Goal: Task Accomplishment & Management: Use online tool/utility

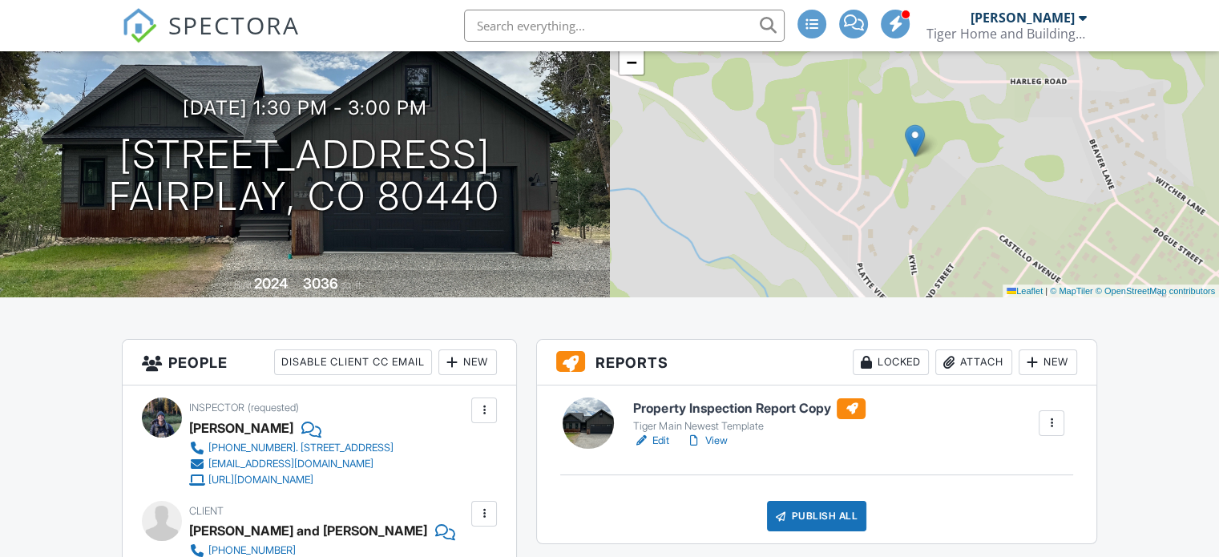
scroll to position [160, 0]
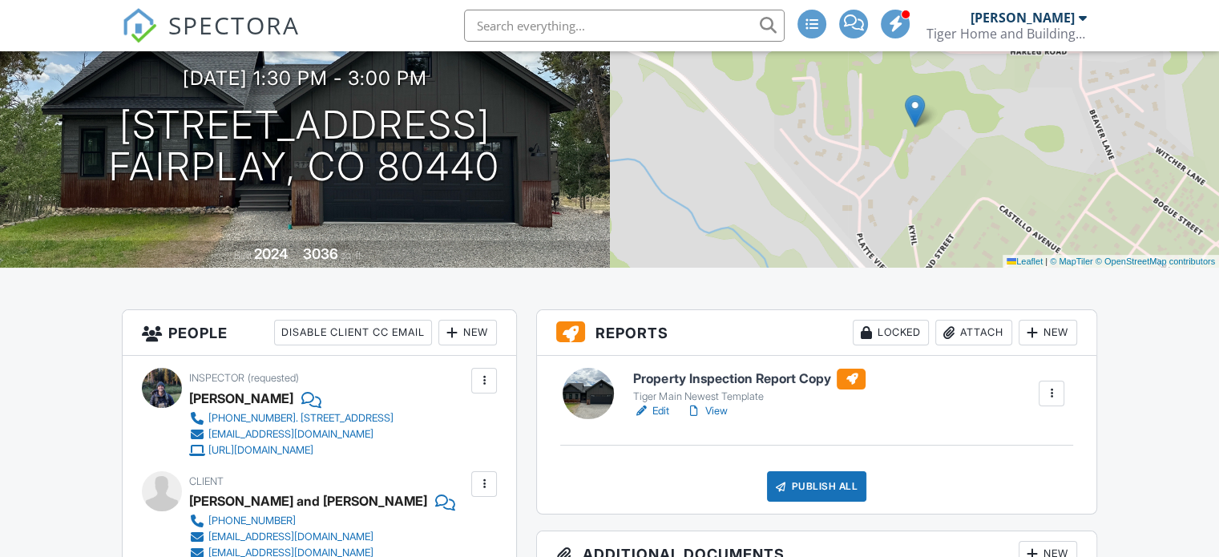
click at [1048, 402] on div at bounding box center [1052, 394] width 16 height 16
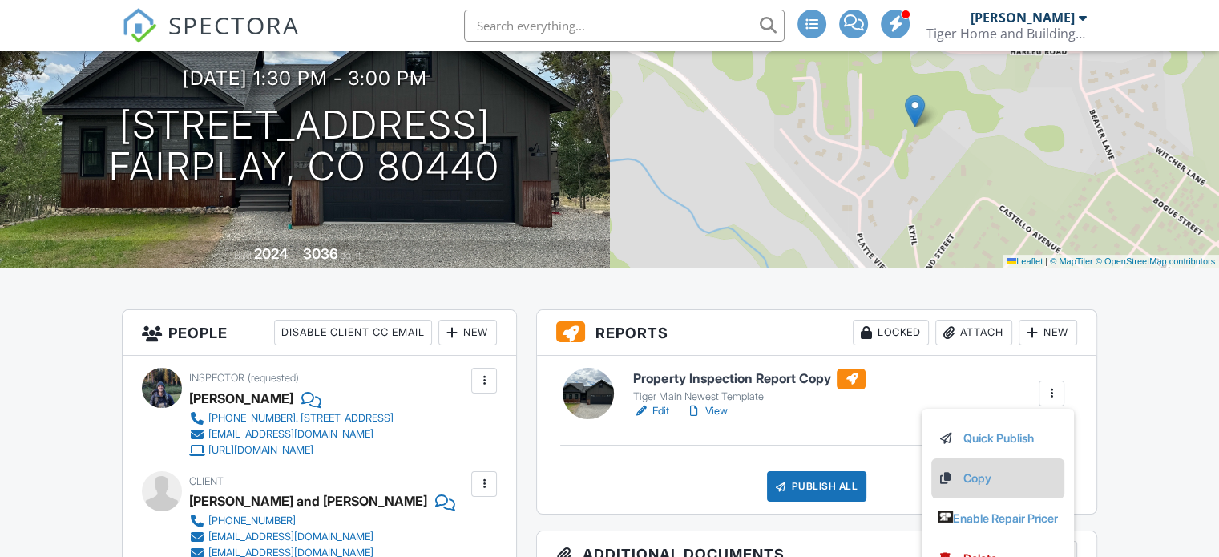
click at [967, 487] on link "Copy" at bounding box center [998, 479] width 120 height 18
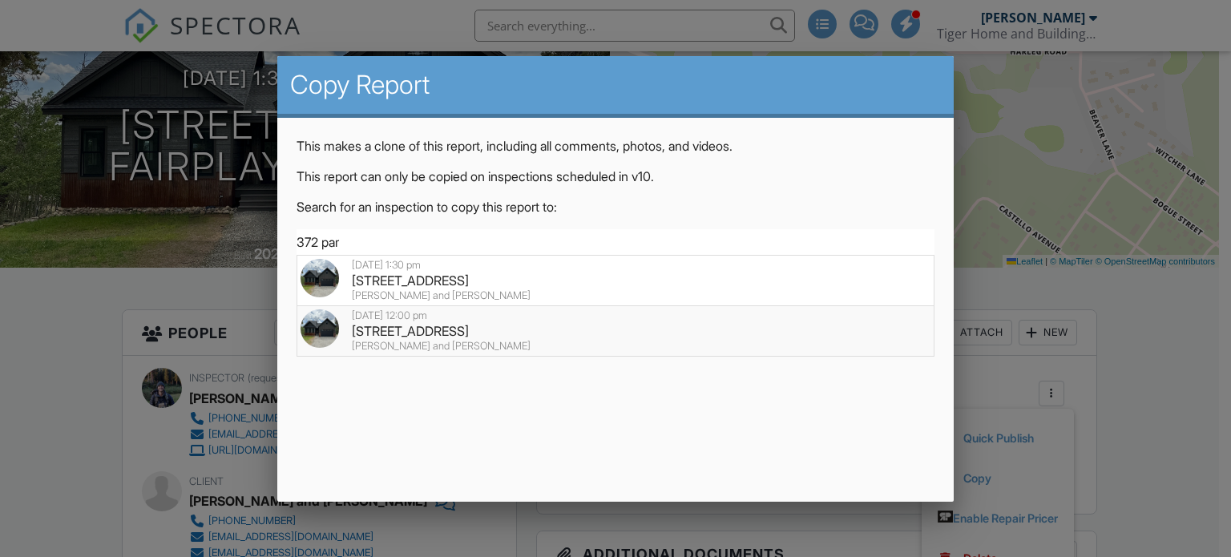
click at [433, 326] on div "372 Park View Rd , Fairplay, CO 80440" at bounding box center [616, 331] width 631 height 18
type input "372 Park View Rd , Fairplay, CO 80440"
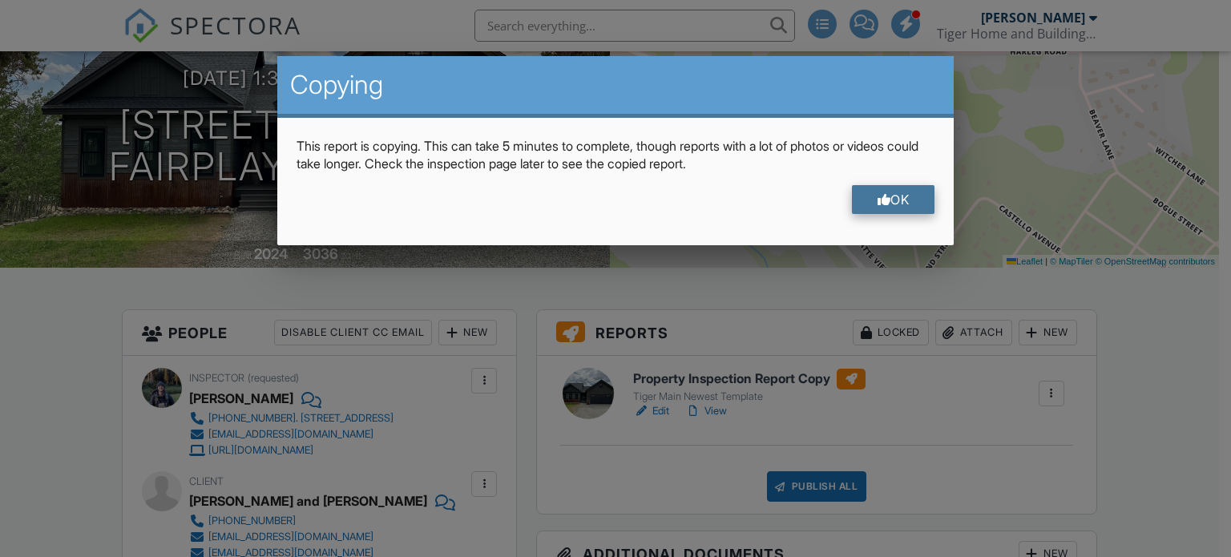
click at [894, 202] on div "OK" at bounding box center [893, 199] width 83 height 29
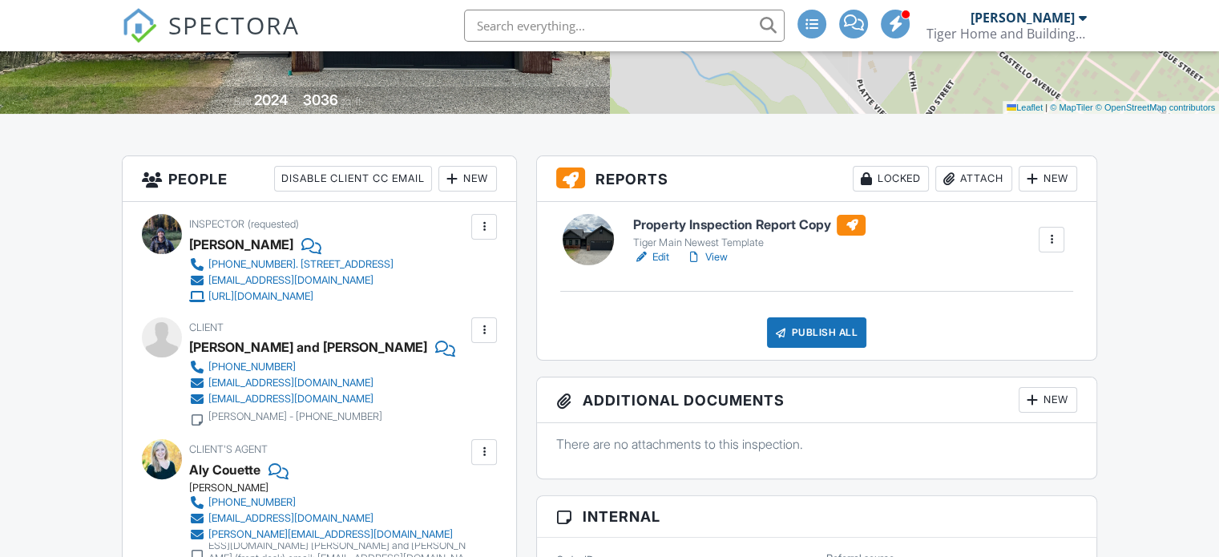
scroll to position [321, 0]
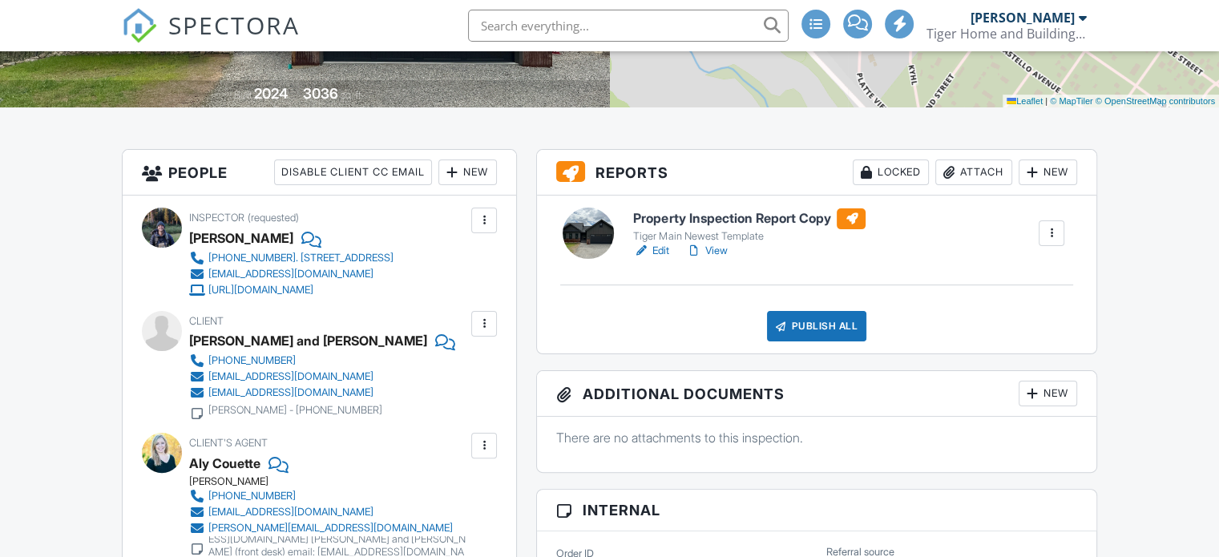
scroll to position [337, 0]
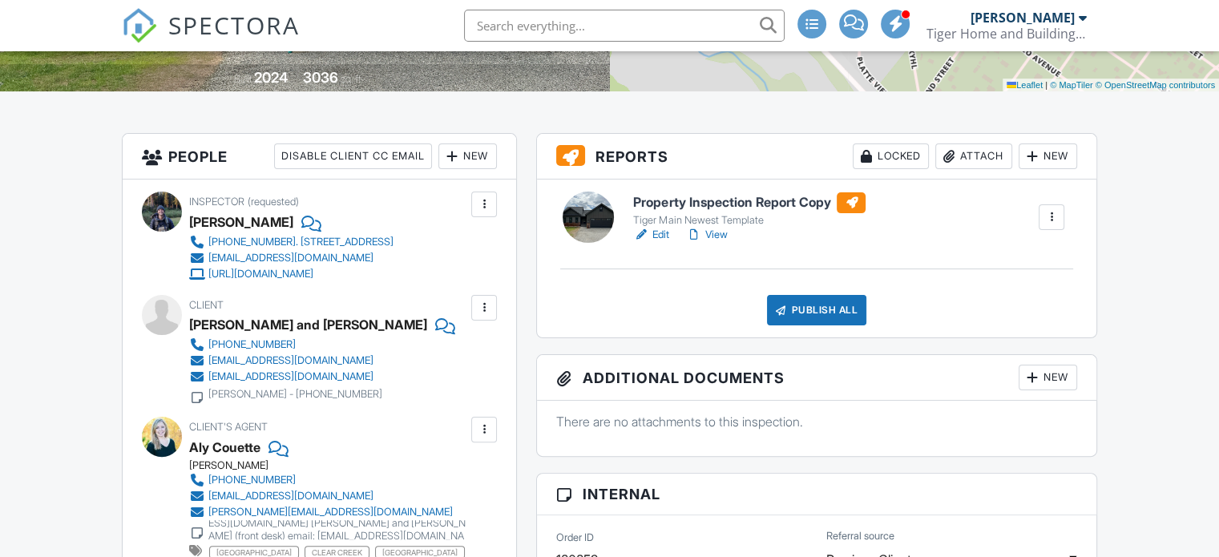
click at [1058, 169] on div "New" at bounding box center [1048, 156] width 59 height 26
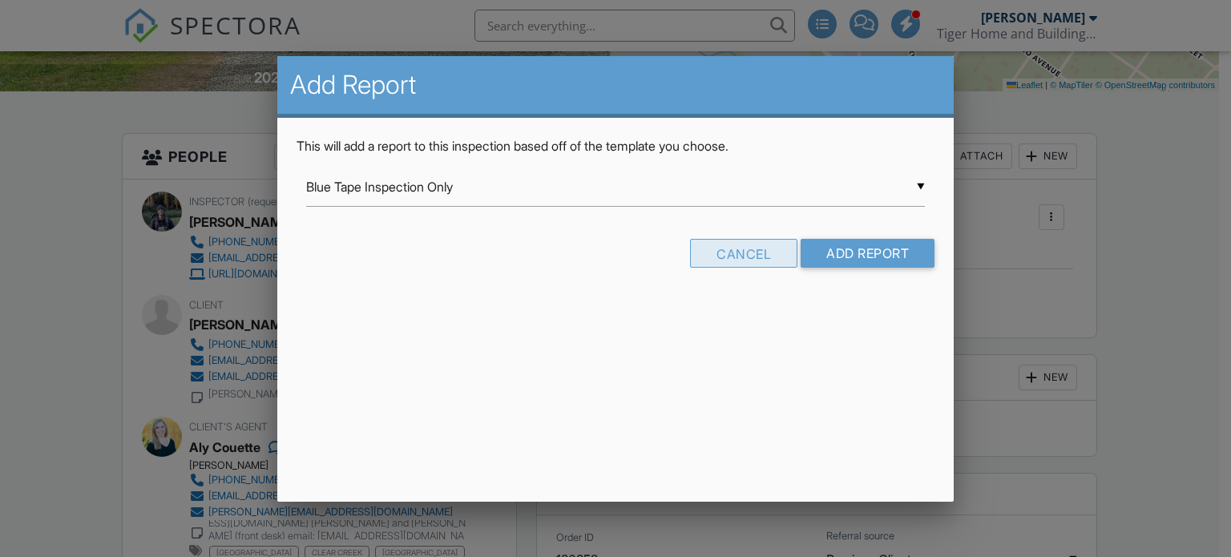
click at [757, 256] on div "Cancel" at bounding box center [743, 253] width 107 height 29
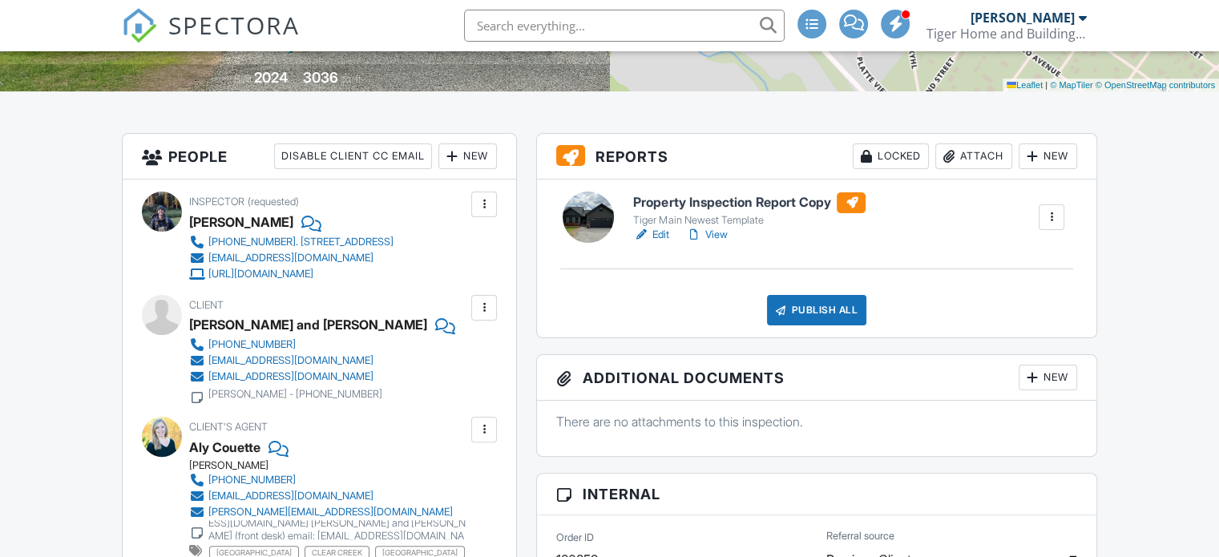
click at [1054, 225] on div at bounding box center [1052, 217] width 16 height 16
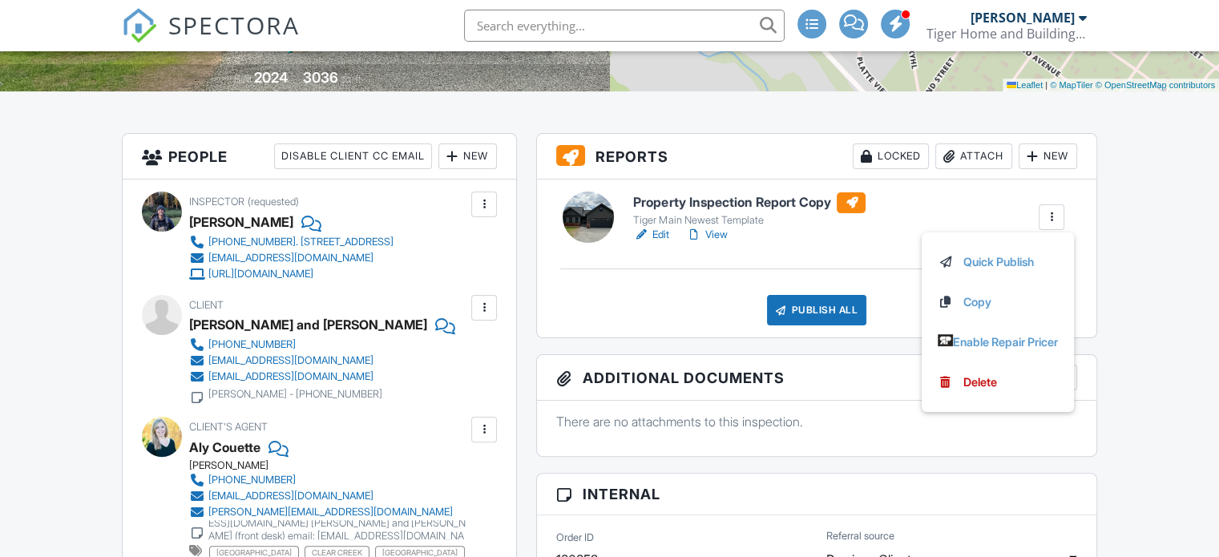
click at [600, 236] on div at bounding box center [588, 217] width 51 height 51
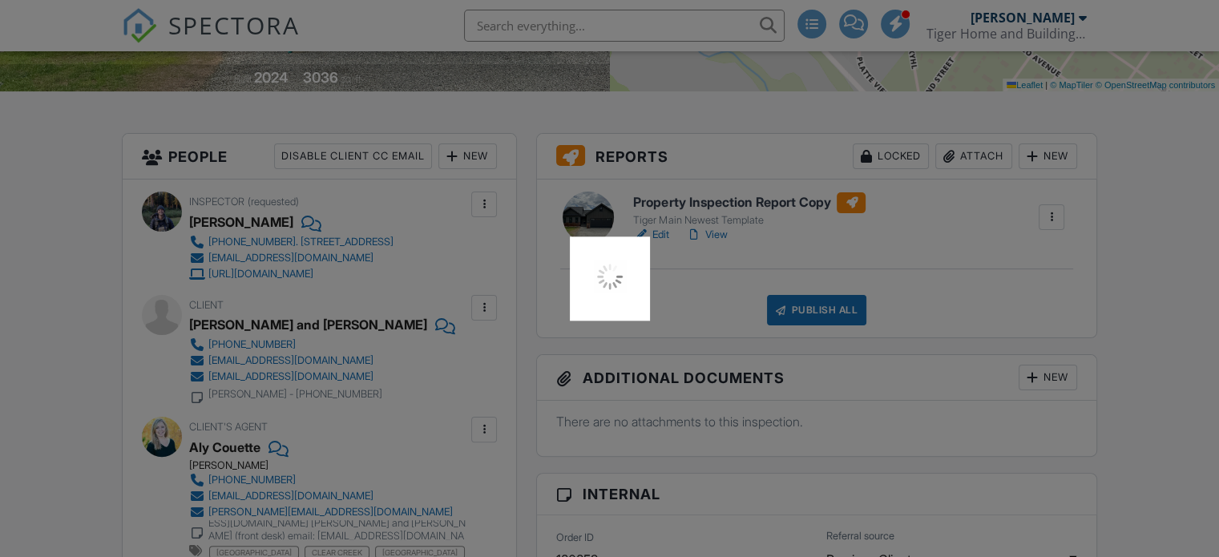
scroll to position [353, 0]
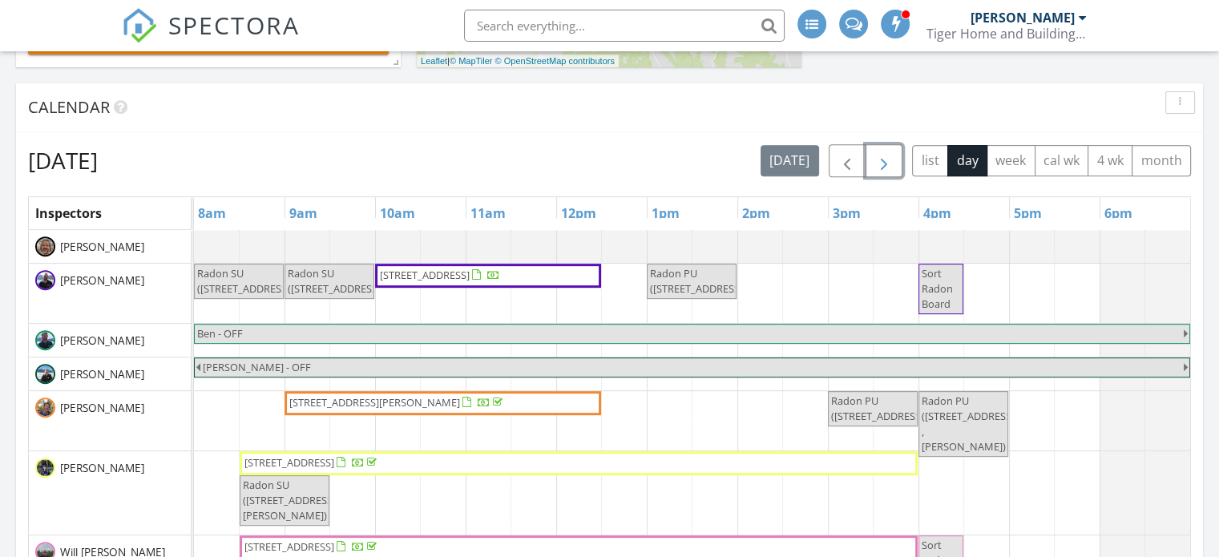
click at [889, 159] on span "button" at bounding box center [883, 160] width 19 height 19
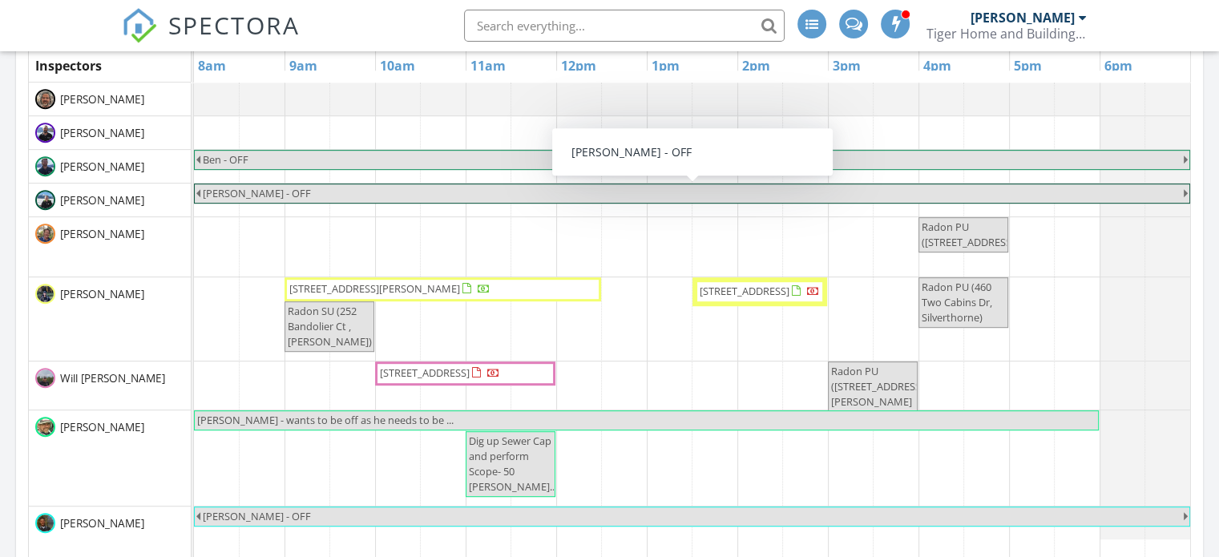
scroll to position [862, 0]
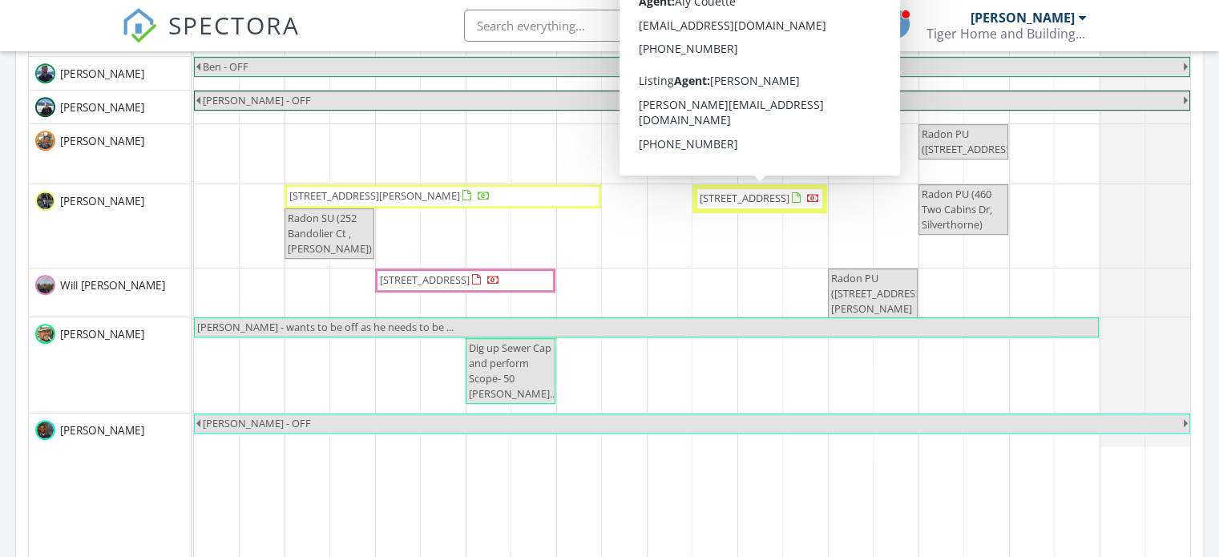
click at [752, 205] on span "372 Park View Rd , Fairplay 80440" at bounding box center [745, 198] width 90 height 14
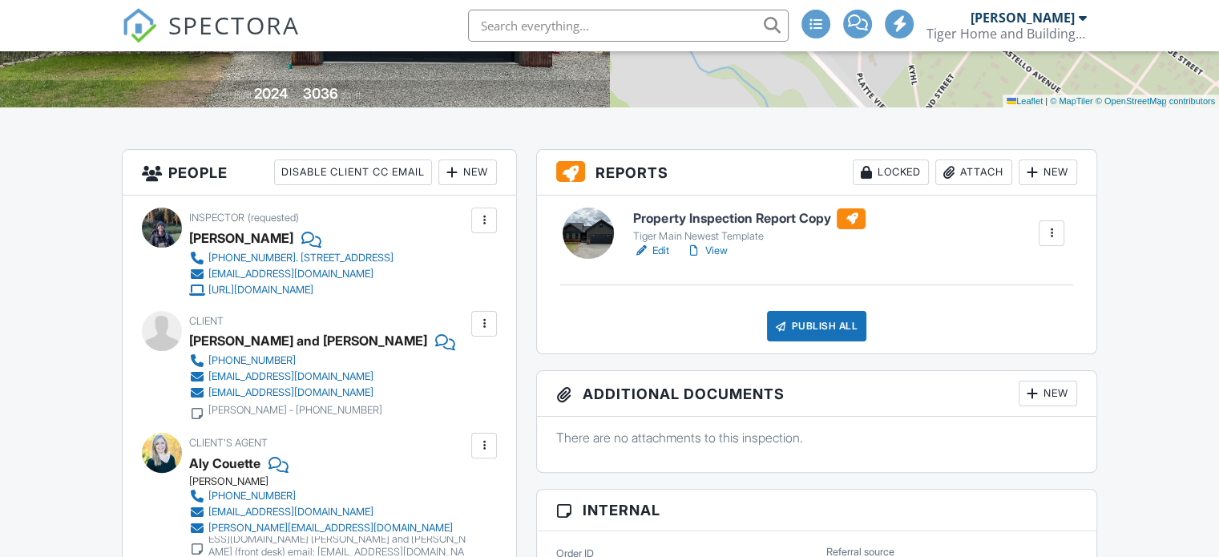
click at [1048, 241] on div at bounding box center [1052, 233] width 16 height 16
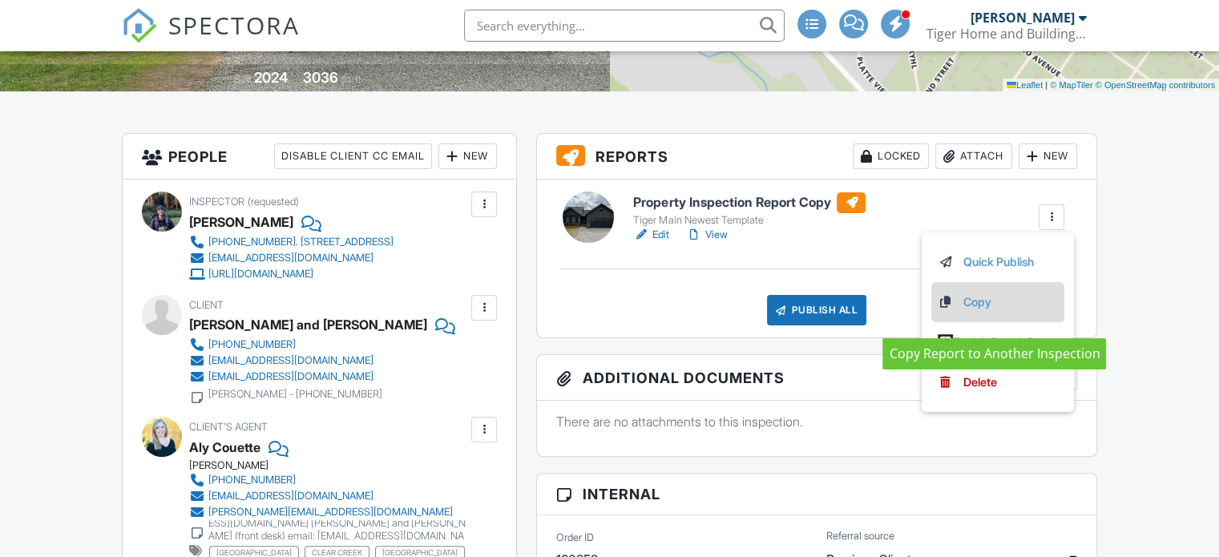
click at [997, 311] on link "Copy" at bounding box center [998, 302] width 120 height 18
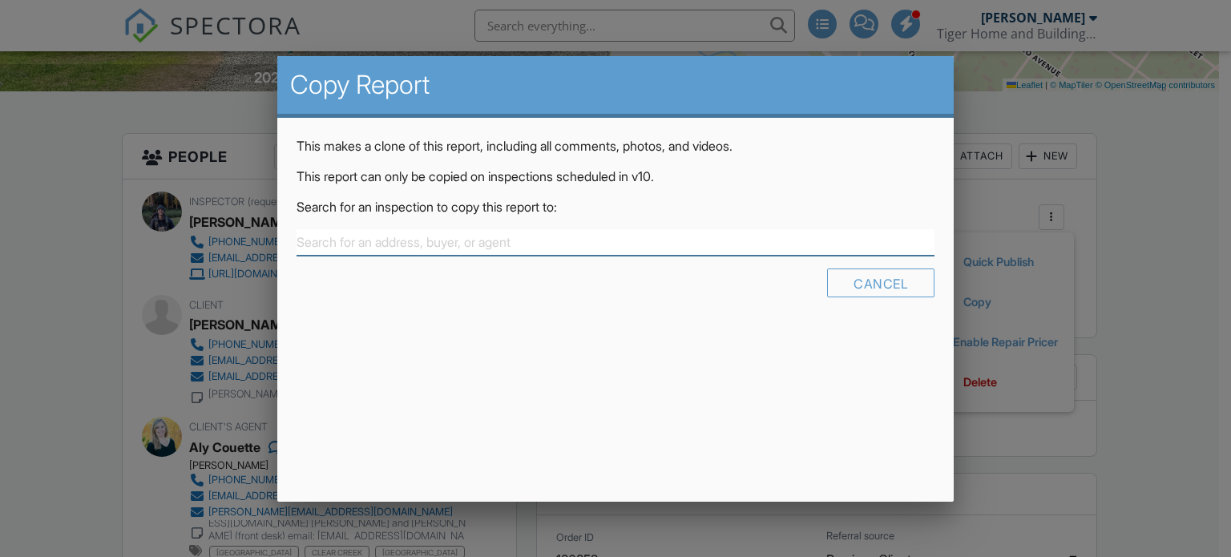
click at [466, 252] on input "text" at bounding box center [616, 242] width 639 height 26
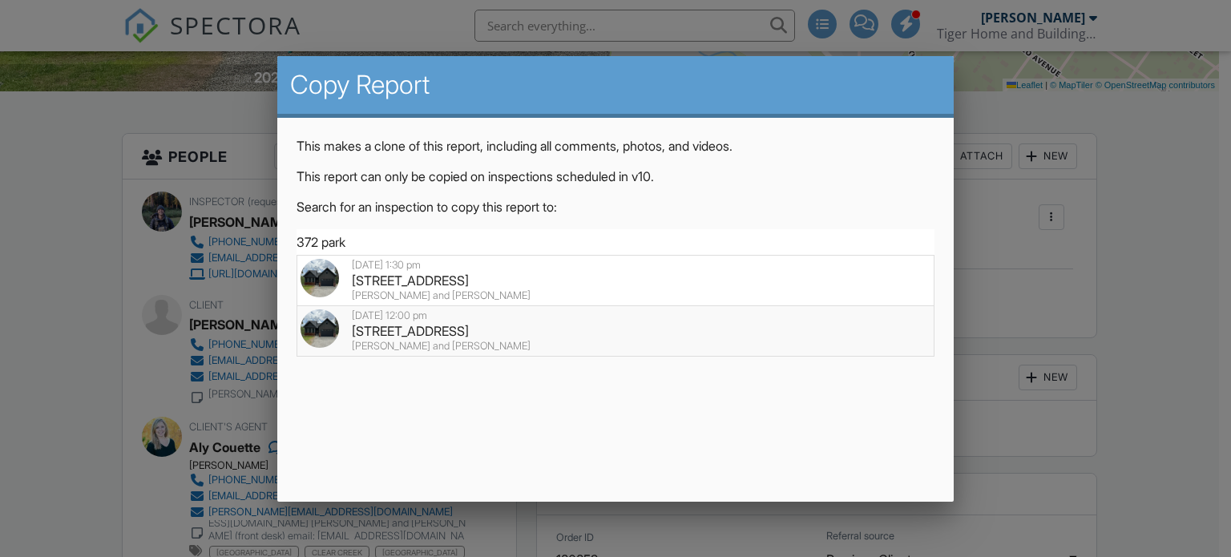
click at [460, 335] on div "372 Park View Rd , Fairplay, CO 80440" at bounding box center [616, 331] width 631 height 18
type input "372 Park View Rd , Fairplay, CO 80440"
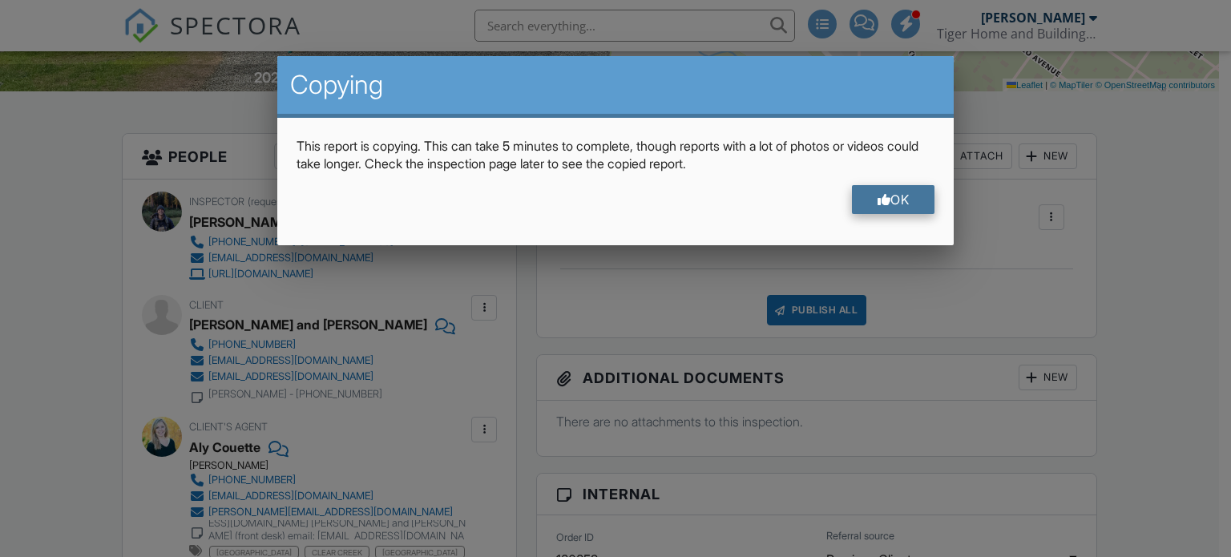
click at [910, 192] on div "OK" at bounding box center [893, 199] width 83 height 29
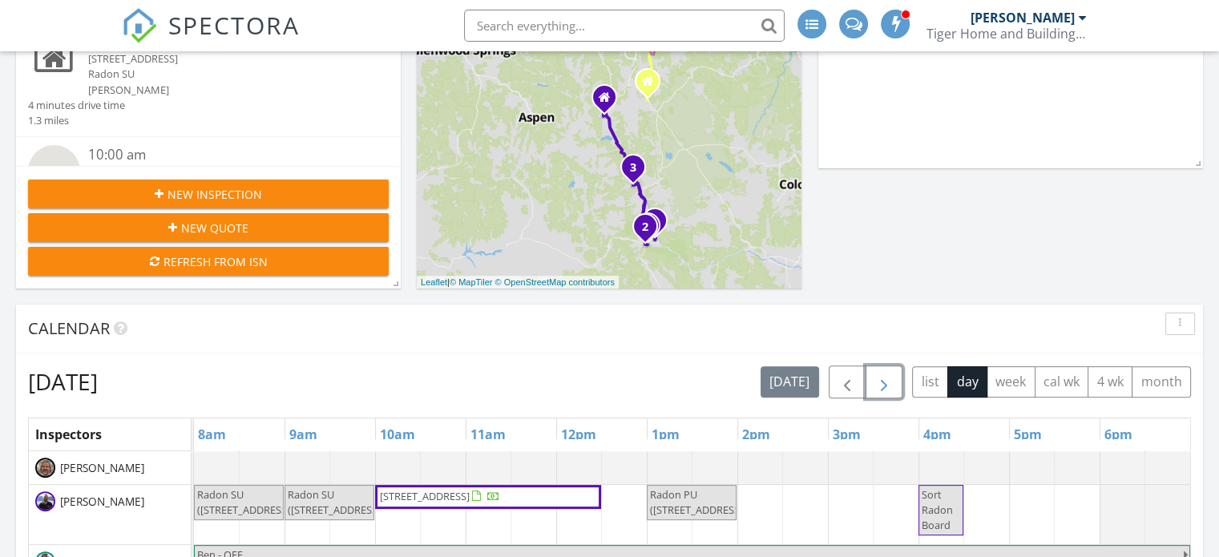
click at [878, 382] on span "button" at bounding box center [883, 382] width 19 height 19
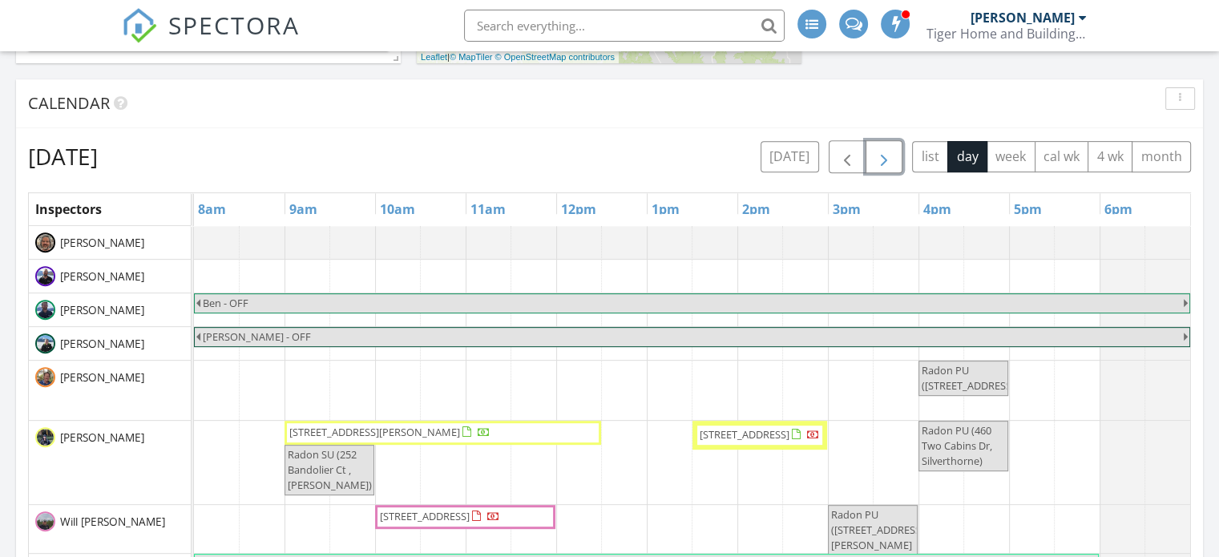
scroll to position [641, 0]
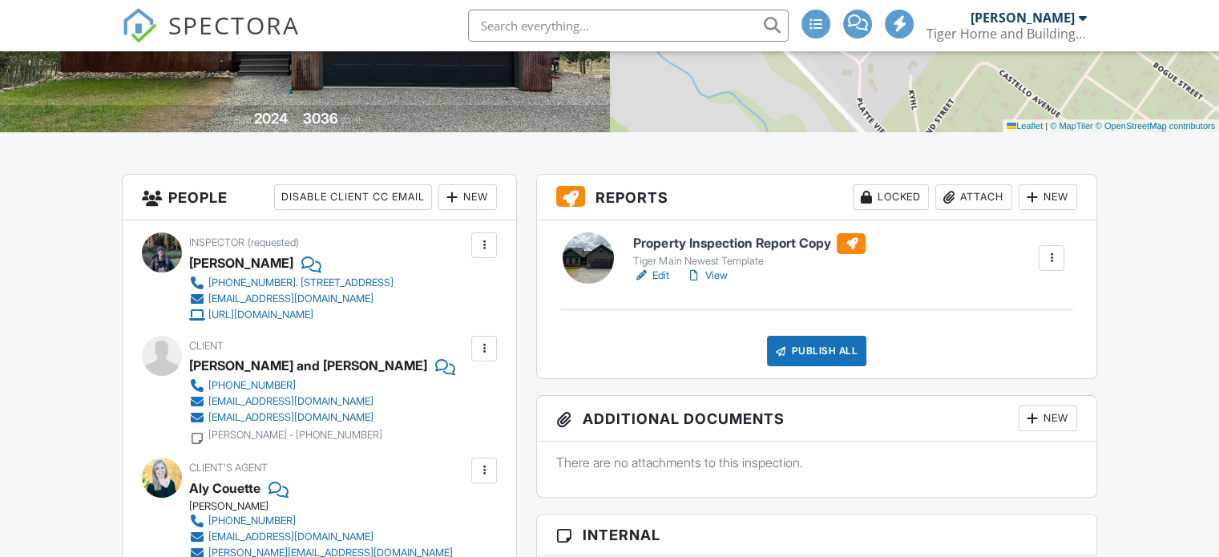
scroll to position [353, 0]
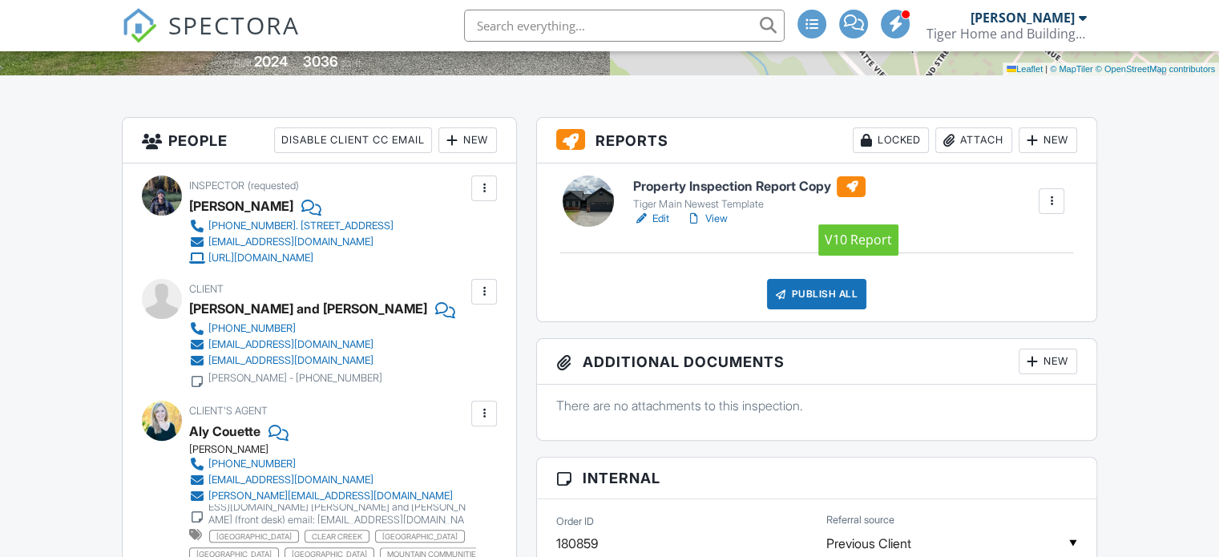
click at [857, 197] on div at bounding box center [851, 186] width 29 height 21
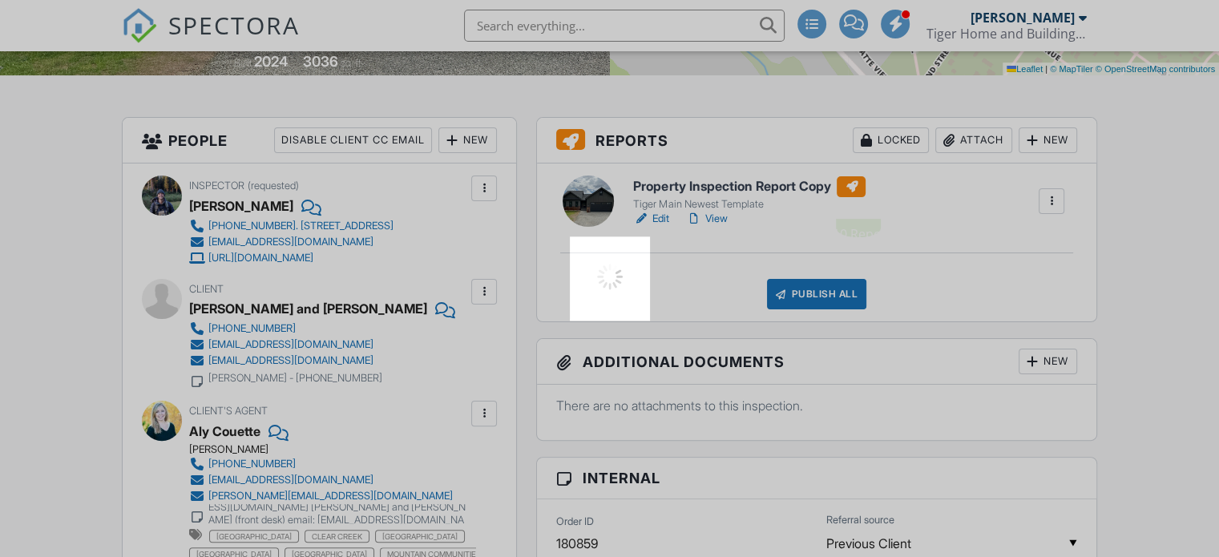
scroll to position [369, 0]
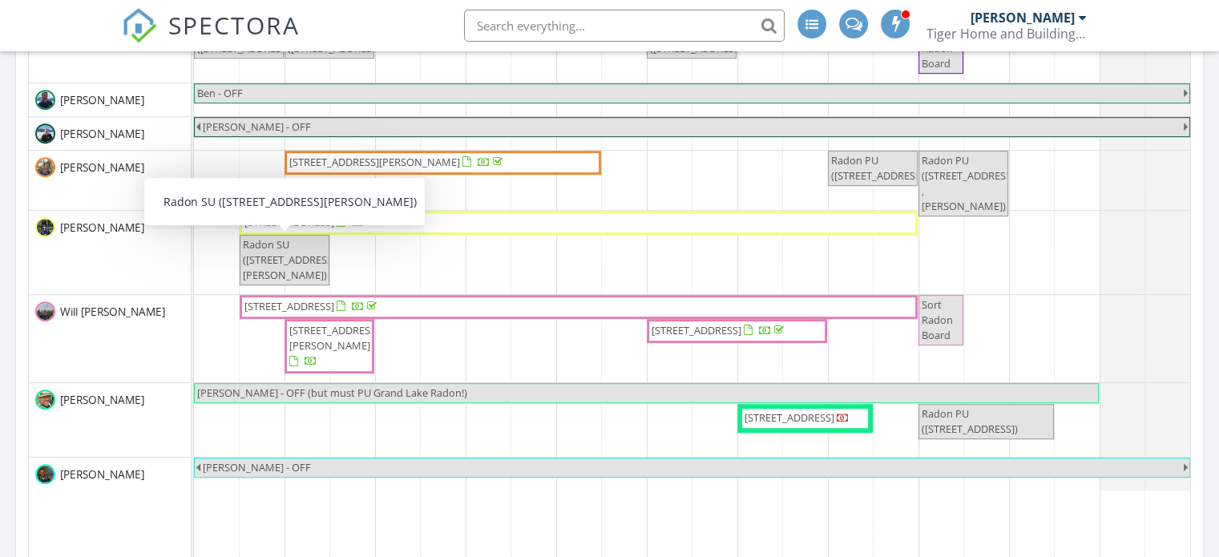
scroll to position [702, 0]
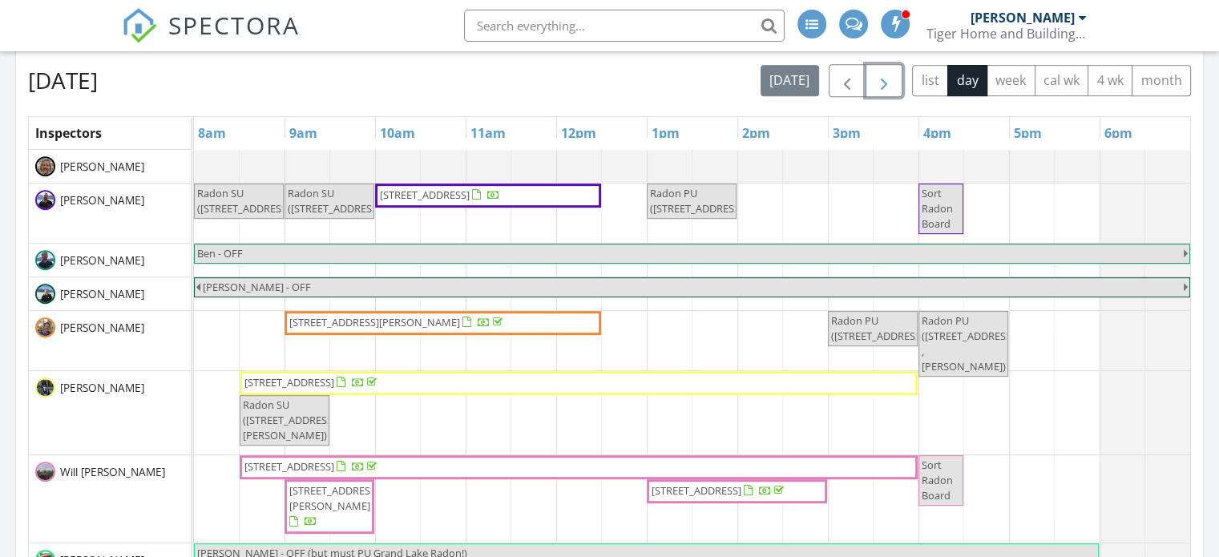
click at [898, 84] on button "button" at bounding box center [885, 80] width 38 height 33
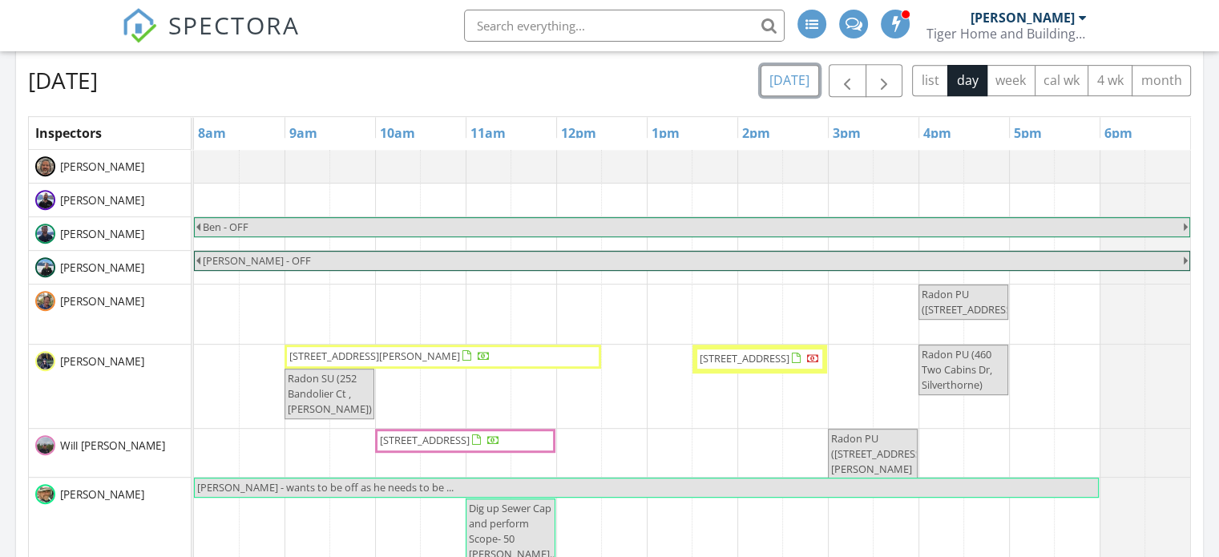
click at [788, 77] on button "today" at bounding box center [790, 80] width 59 height 31
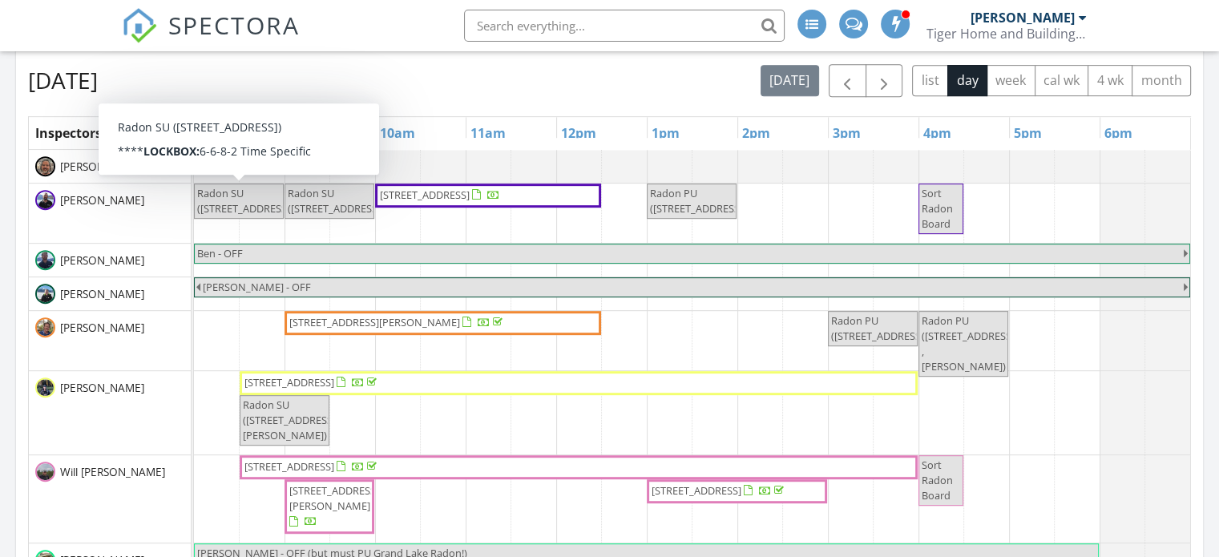
click at [237, 211] on span "Radon SU (1118 E Poncha Avenue , Poncha Springs)" at bounding box center [245, 201] width 96 height 30
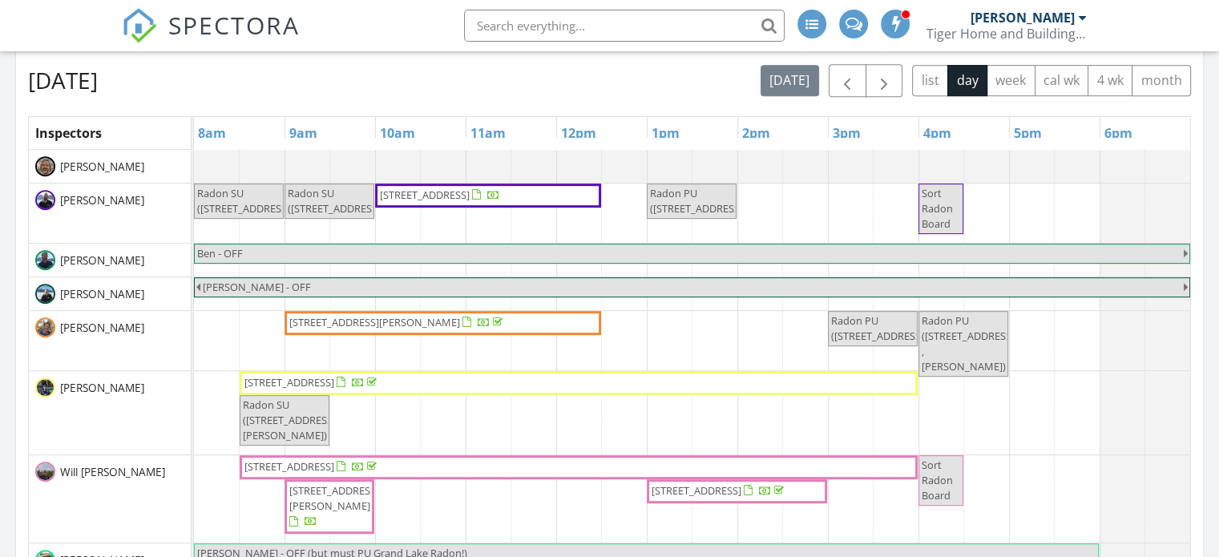
click at [663, 79] on div "Update Event Name Radon SU Description **** LOCKBOX: 6-6-8-2 Time Specific Fred…" at bounding box center [609, 278] width 1219 height 557
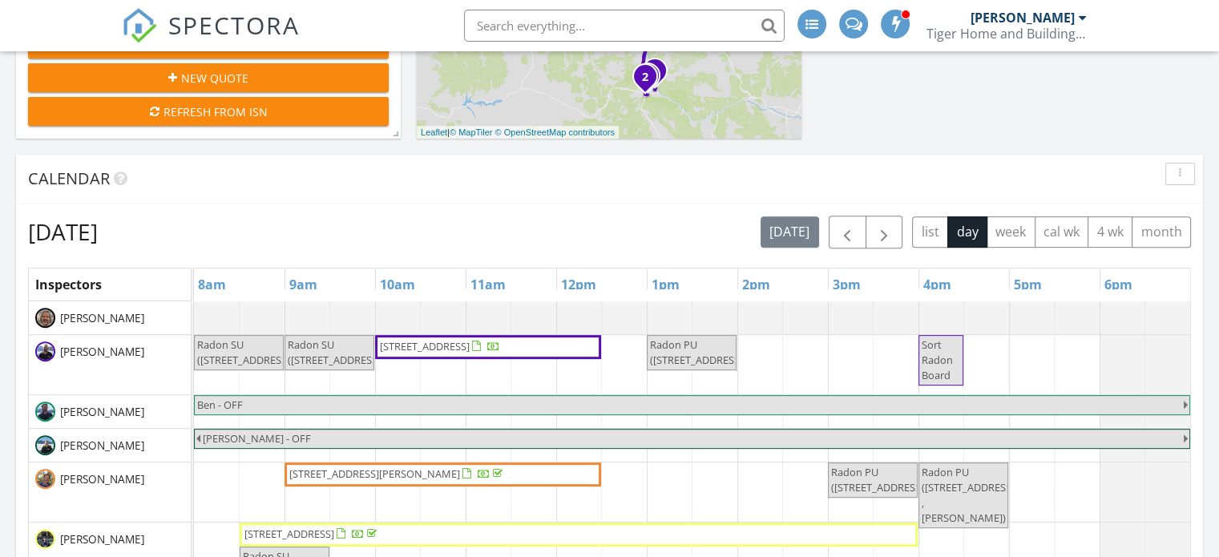
scroll to position [542, 0]
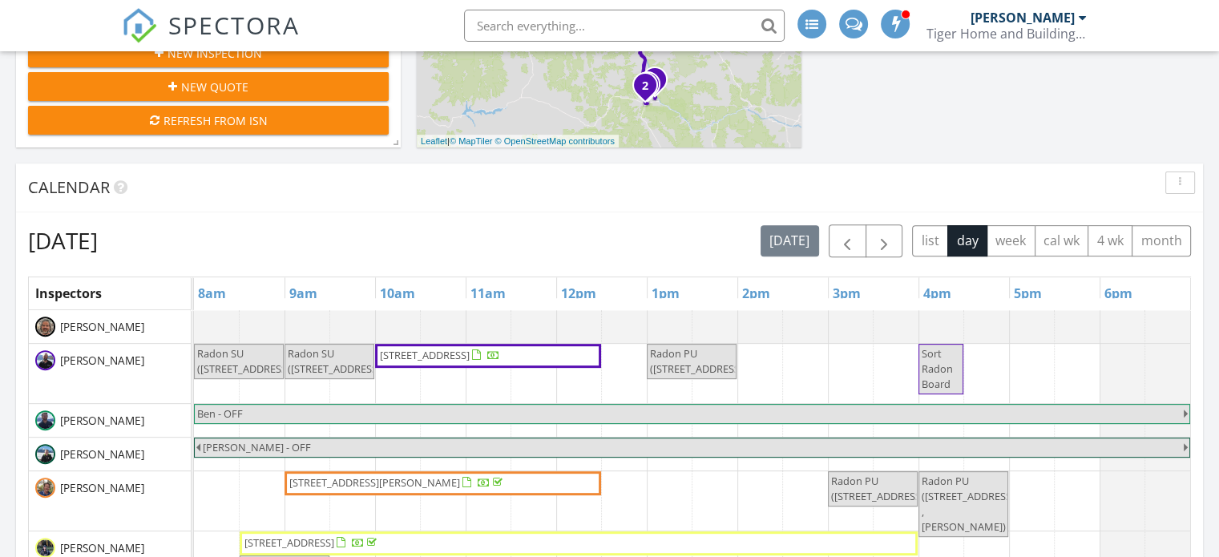
click at [567, 10] on input "text" at bounding box center [624, 26] width 321 height 32
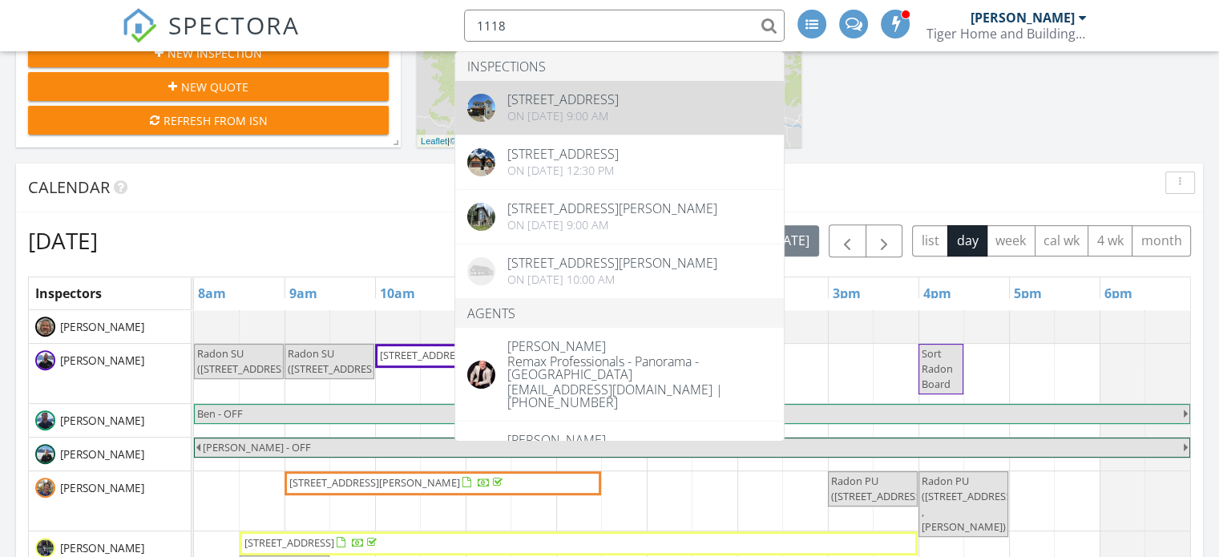
type input "1118"
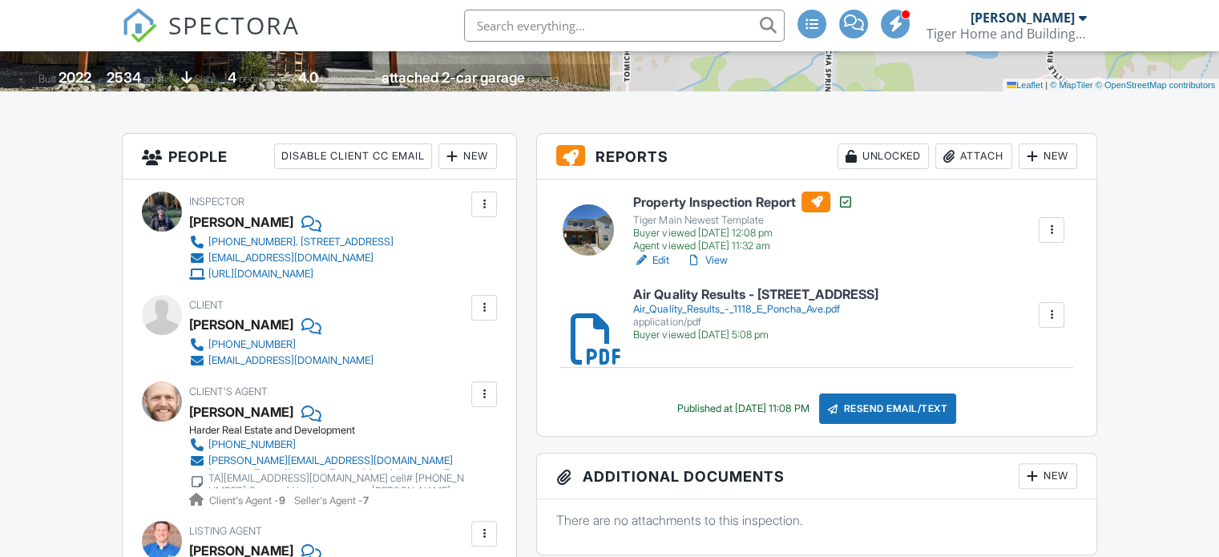
scroll to position [417, 0]
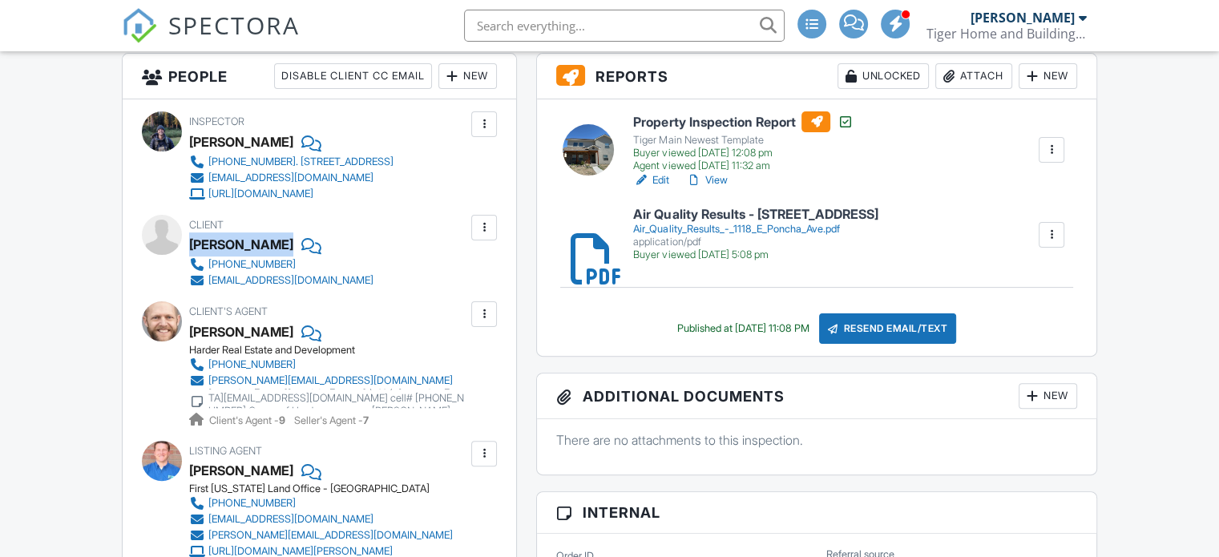
drag, startPoint x: 189, startPoint y: 256, endPoint x: 280, endPoint y: 255, distance: 90.6
click at [280, 255] on div "[PERSON_NAME]" at bounding box center [241, 244] width 104 height 24
copy div "[PERSON_NAME]"
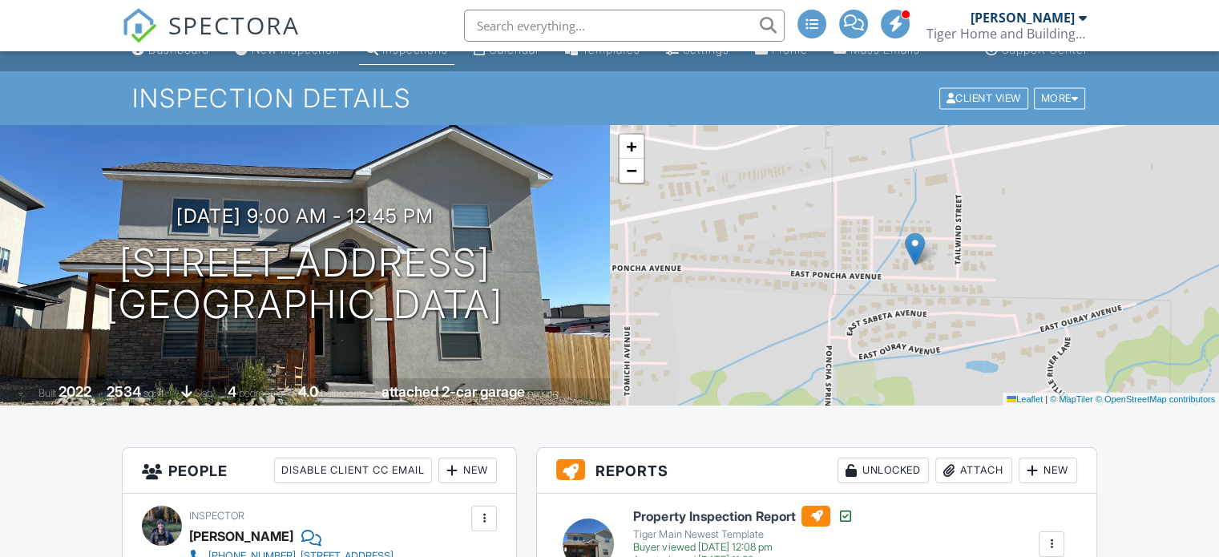
scroll to position [16, 0]
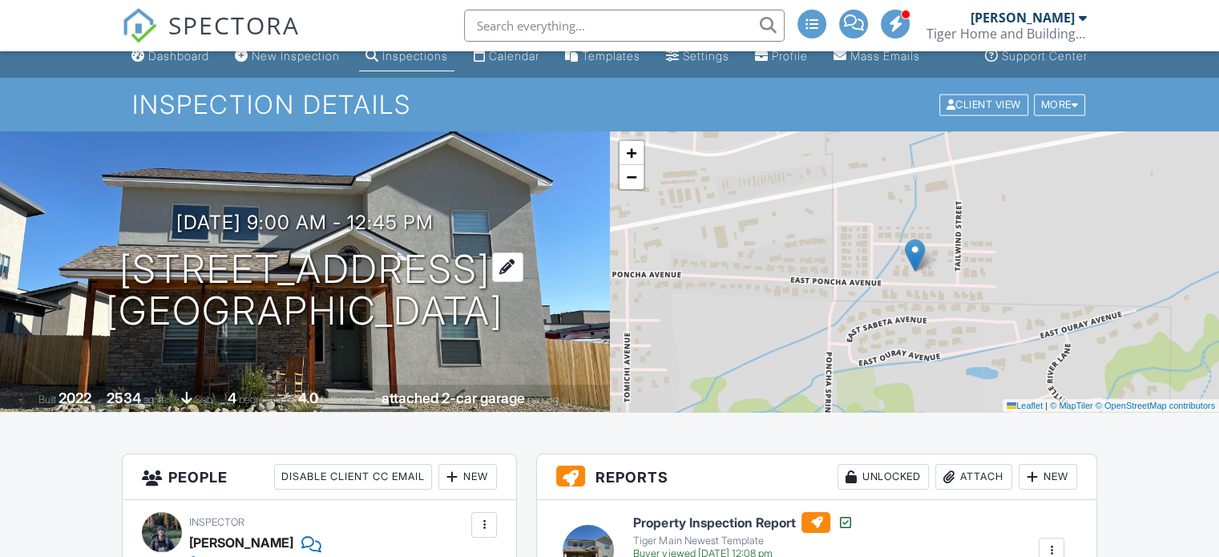
click at [329, 325] on h1 "[STREET_ADDRESS] [GEOGRAPHIC_DATA], CO 81242" at bounding box center [305, 290] width 398 height 85
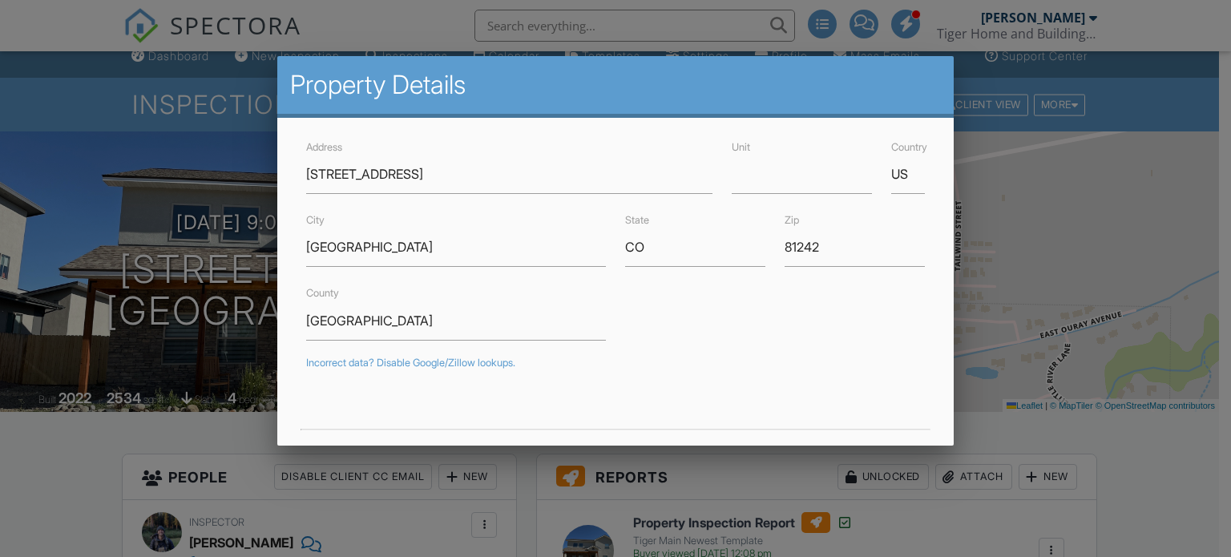
click at [196, 366] on div at bounding box center [615, 268] width 1231 height 696
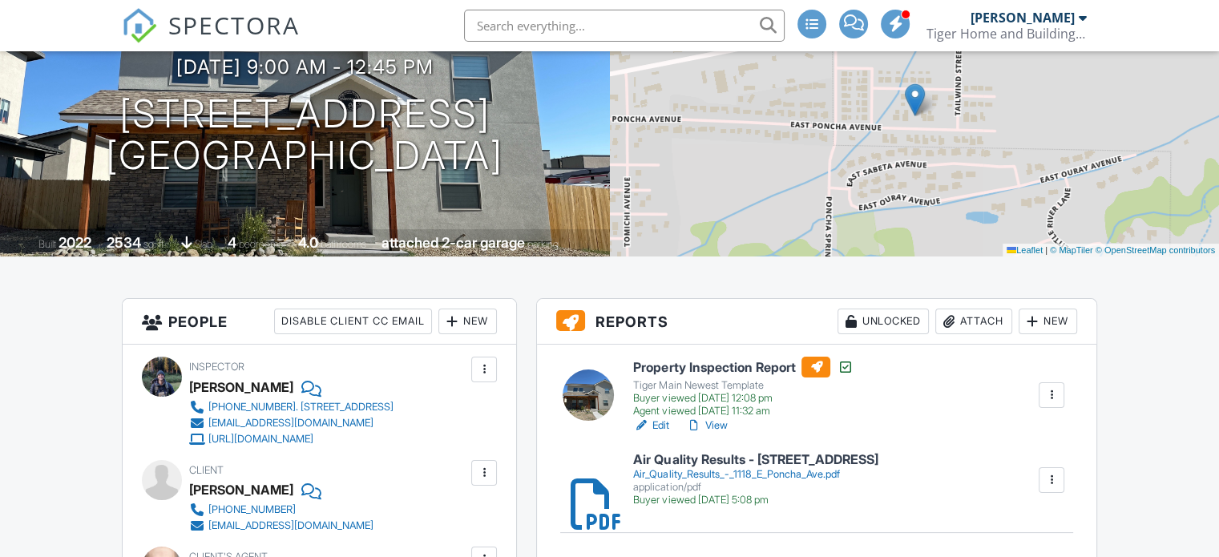
scroll to position [417, 0]
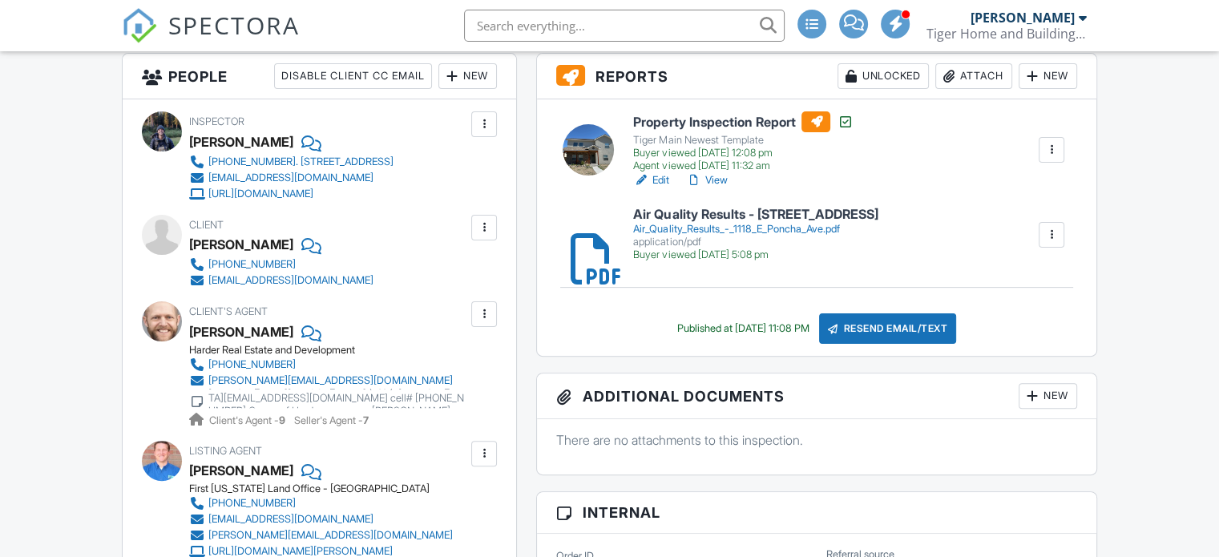
click at [716, 188] on link "View" at bounding box center [706, 180] width 42 height 16
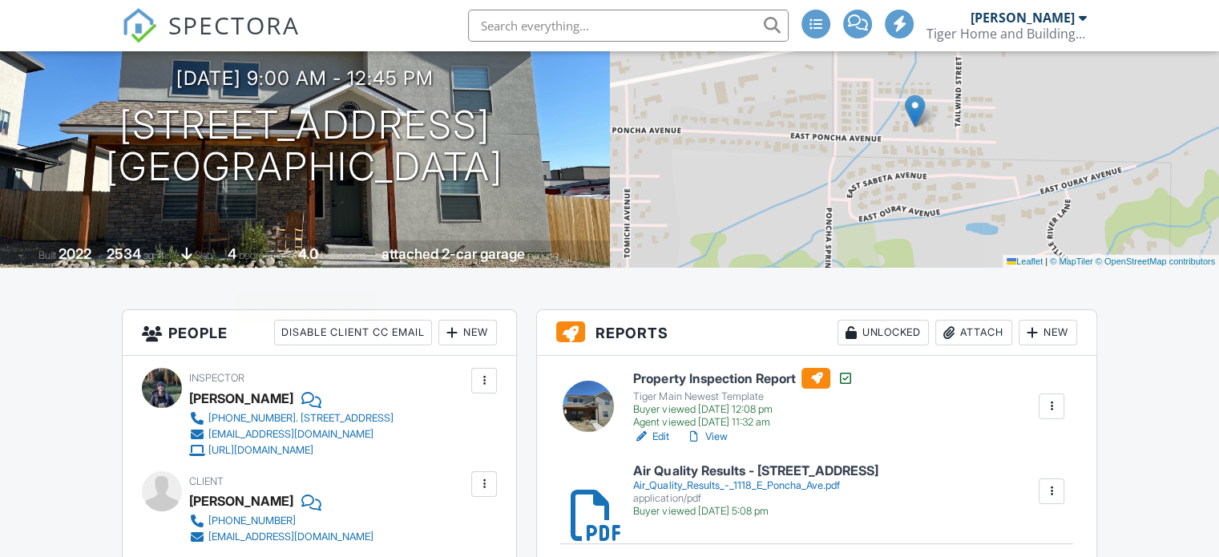
scroll to position [176, 0]
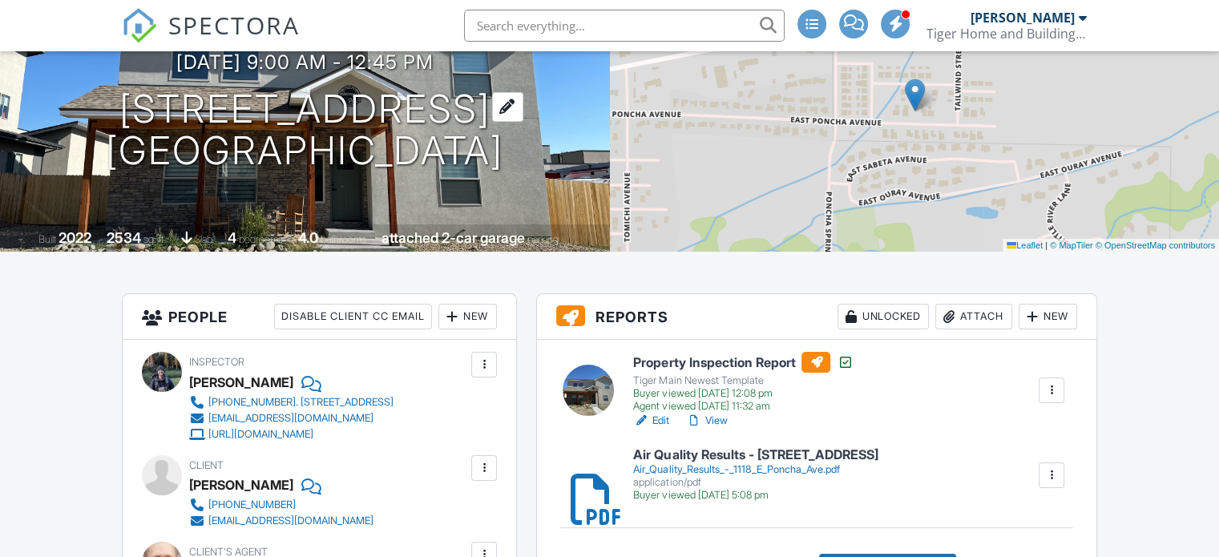
click at [301, 135] on h1 "[STREET_ADDRESS] [GEOGRAPHIC_DATA], CO 81242" at bounding box center [305, 130] width 398 height 85
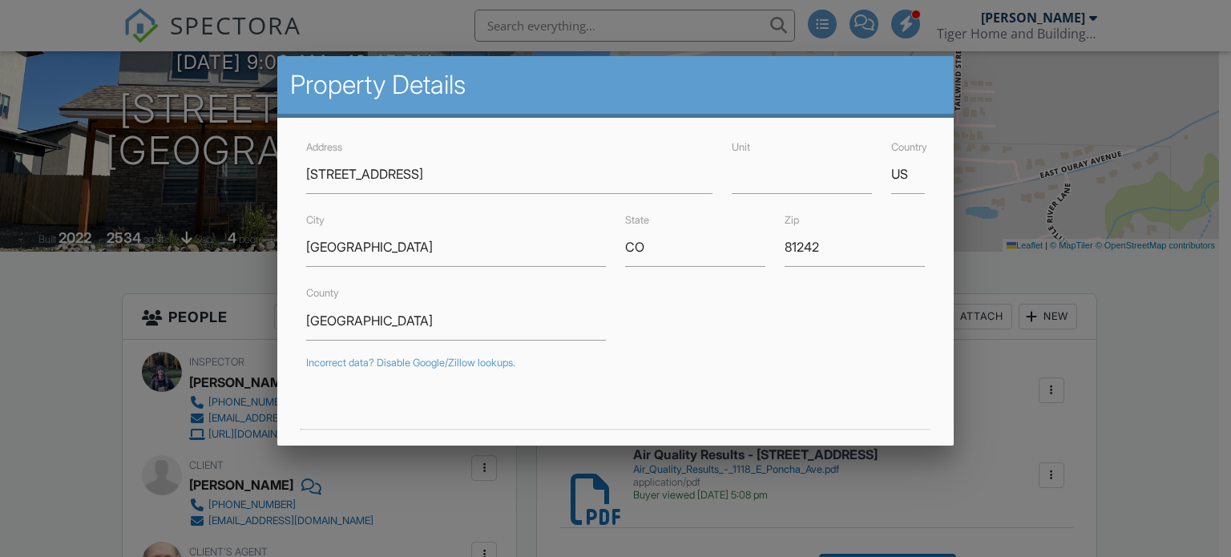
click at [99, 377] on div at bounding box center [615, 268] width 1231 height 696
